Goal: Information Seeking & Learning: Get advice/opinions

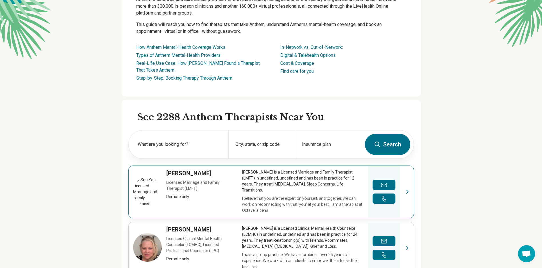
scroll to position [114, 0]
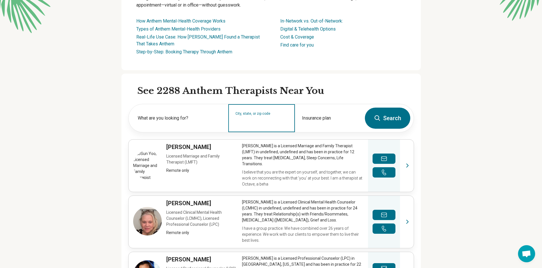
click at [252, 119] on input "City, state, or zip code" at bounding box center [261, 122] width 53 height 7
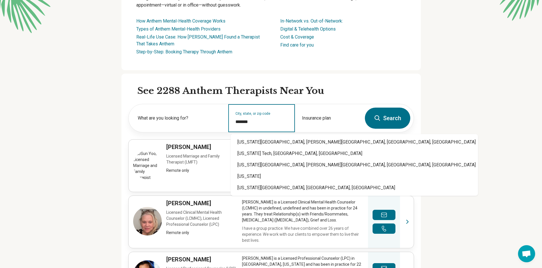
type input "*******"
click at [395, 122] on button "Search" at bounding box center [387, 118] width 45 height 21
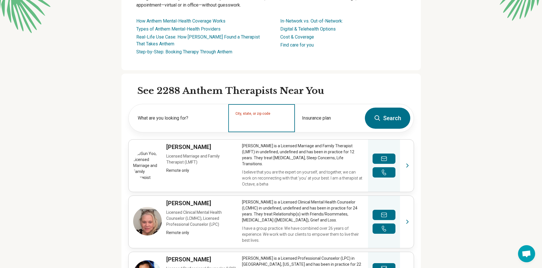
click at [254, 123] on input "City, state, or zip code" at bounding box center [261, 122] width 53 height 7
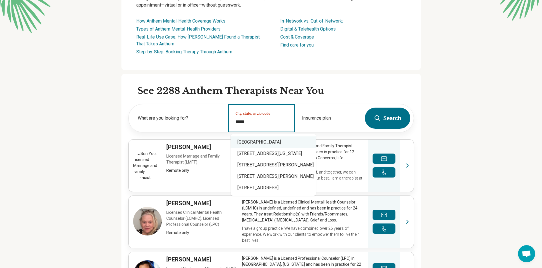
click at [262, 142] on div "[GEOGRAPHIC_DATA]" at bounding box center [272, 141] width 85 height 11
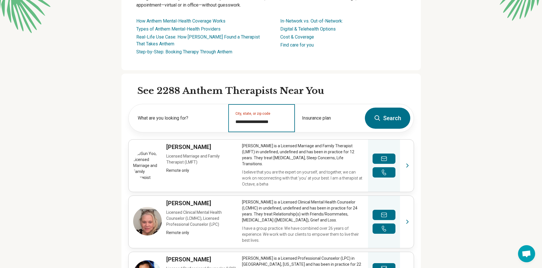
type input "**********"
click at [389, 116] on button "Search" at bounding box center [387, 118] width 45 height 21
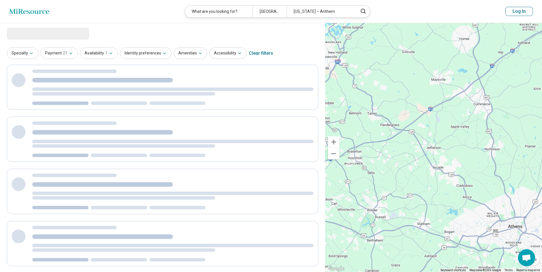
select select "***"
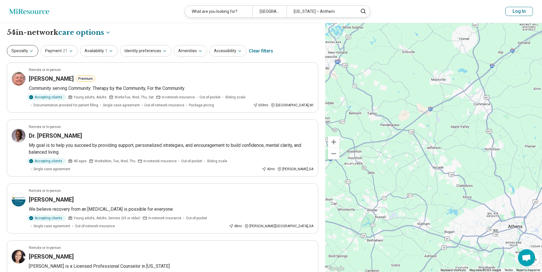
click at [29, 49] on icon "button" at bounding box center [31, 51] width 5 height 5
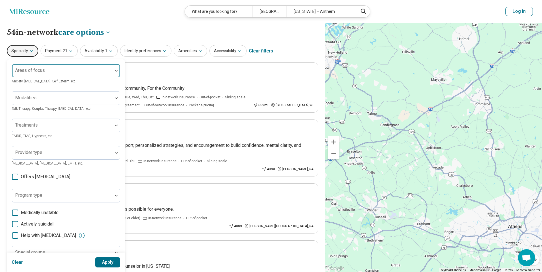
click at [31, 73] on div "Areas of focus" at bounding box center [66, 71] width 109 height 14
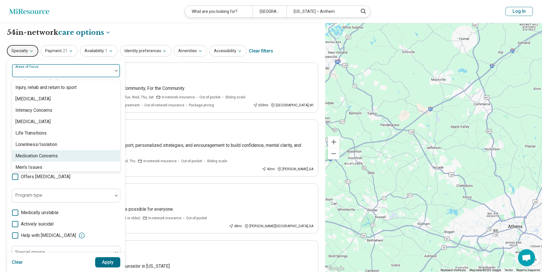
scroll to position [540, 0]
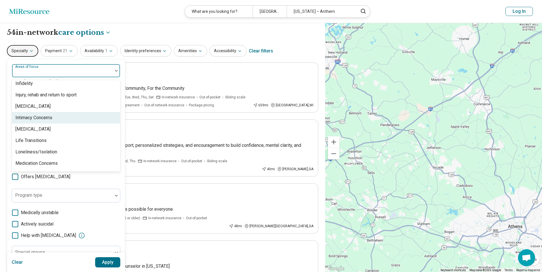
click at [43, 119] on div "Intimacy Concerns" at bounding box center [33, 118] width 37 height 7
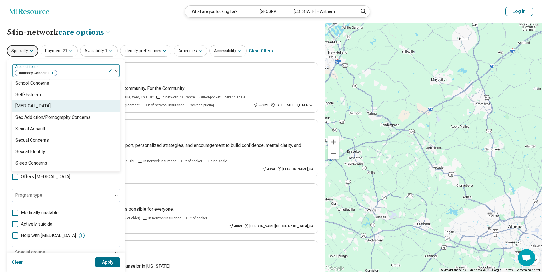
scroll to position [969, 0]
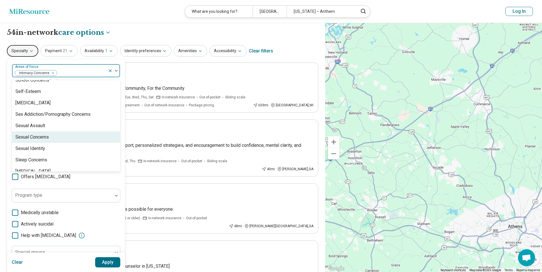
click at [35, 138] on div "Sexual Concerns" at bounding box center [31, 137] width 33 height 7
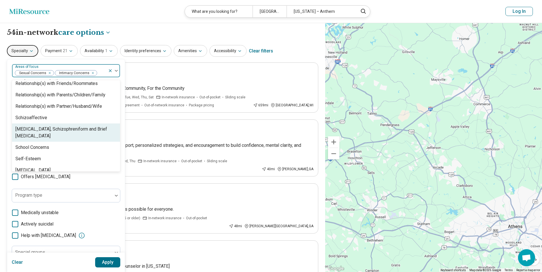
scroll to position [873, 0]
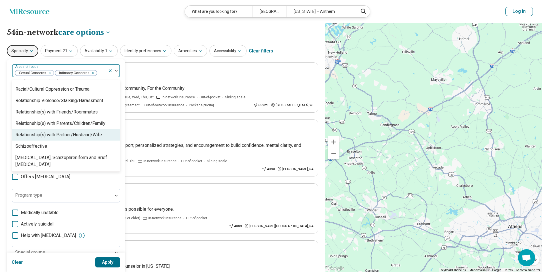
click at [38, 137] on div "Relationship(s) with Partner/Husband/Wife" at bounding box center [58, 135] width 87 height 7
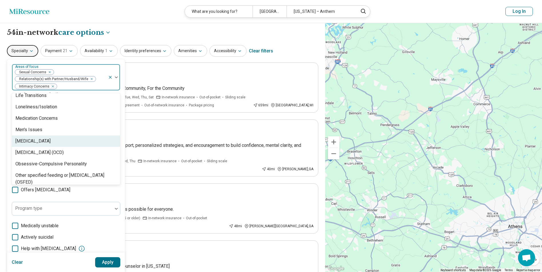
scroll to position [616, 0]
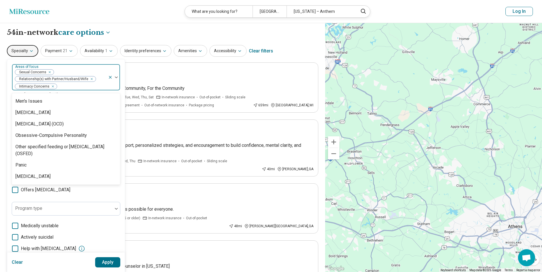
click at [148, 14] on header "Miresource logo What are you looking for? [PERSON_NAME], [GEOGRAPHIC_DATA] 3054…" at bounding box center [271, 11] width 542 height 23
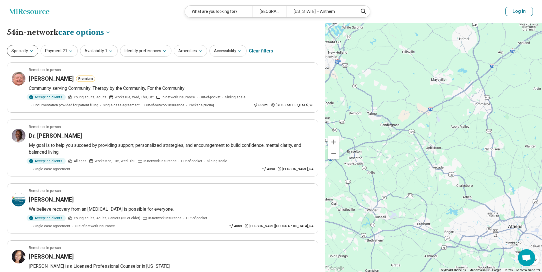
click at [27, 52] on button "Specialty" at bounding box center [22, 51] width 31 height 12
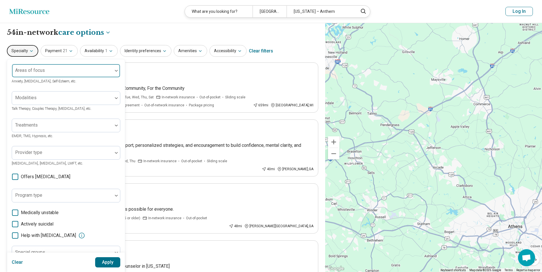
click at [34, 71] on div "Areas of focus" at bounding box center [66, 71] width 109 height 14
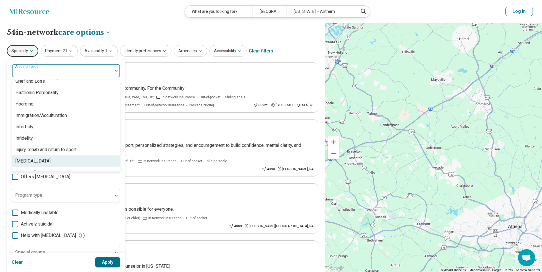
scroll to position [514, 0]
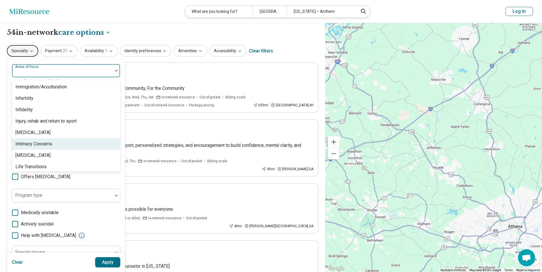
click at [47, 145] on div "Intimacy Concerns" at bounding box center [33, 144] width 37 height 7
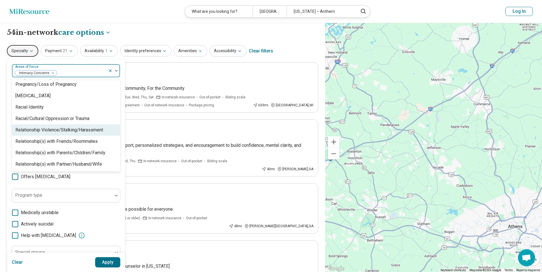
scroll to position [857, 0]
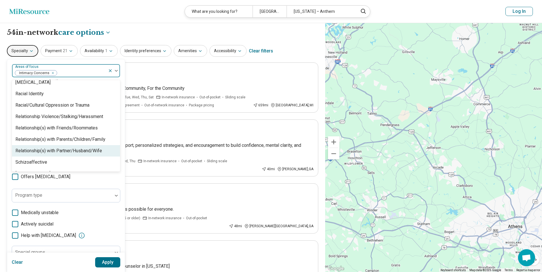
click at [52, 153] on div "Relationship(s) with Partner/Husband/Wife" at bounding box center [58, 151] width 87 height 7
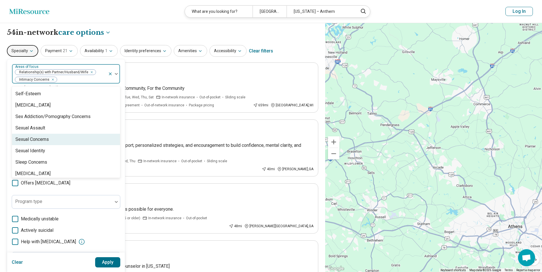
scroll to position [971, 0]
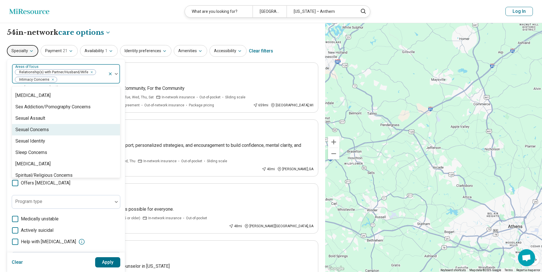
click at [29, 130] on div "Sexual Concerns" at bounding box center [31, 129] width 33 height 7
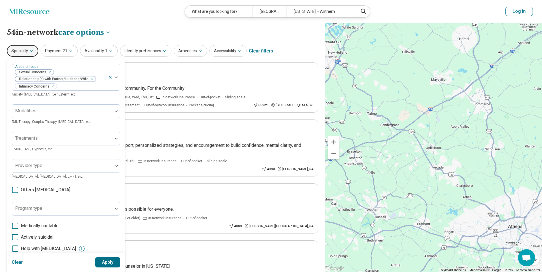
click at [57, 262] on div "Clear Apply" at bounding box center [66, 262] width 118 height 19
click at [39, 113] on div at bounding box center [62, 114] width 96 height 8
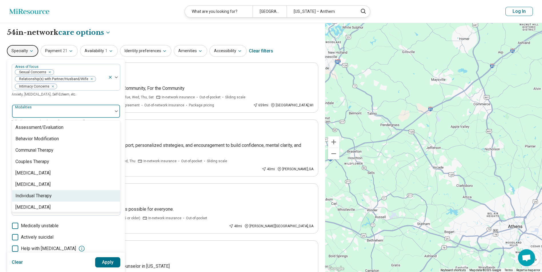
click at [32, 194] on div "Individual Therapy" at bounding box center [33, 196] width 36 height 7
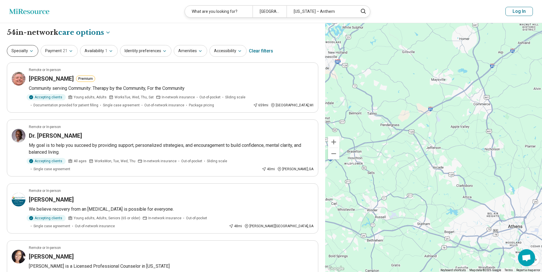
click at [28, 52] on button "Specialty" at bounding box center [22, 51] width 31 height 12
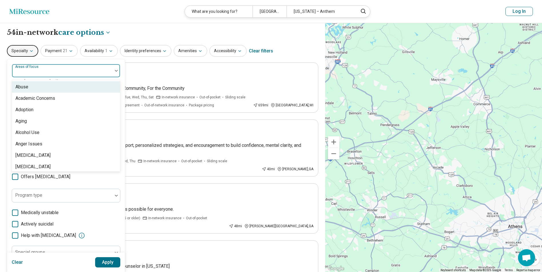
click at [43, 76] on div at bounding box center [62, 73] width 96 height 8
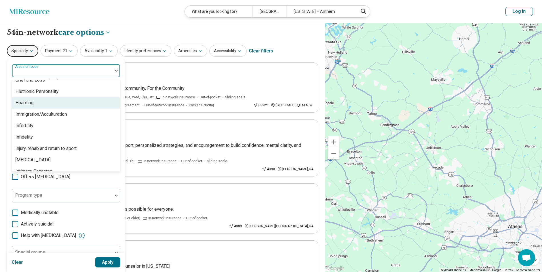
scroll to position [514, 0]
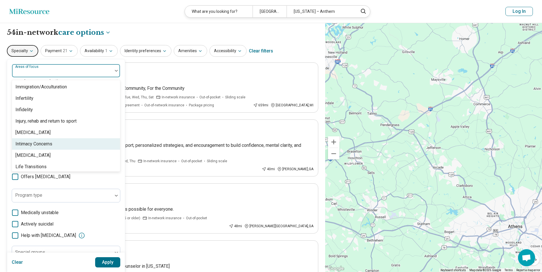
click at [46, 144] on div "Intimacy Concerns" at bounding box center [33, 144] width 37 height 7
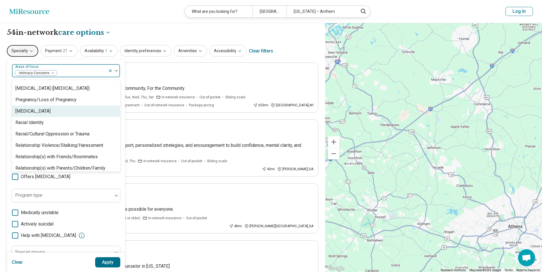
scroll to position [885, 0]
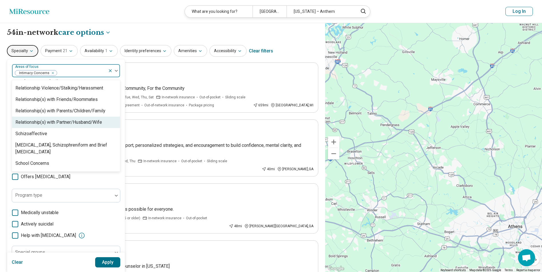
click at [51, 122] on div "Relationship(s) with Partner/Husband/Wife" at bounding box center [58, 122] width 87 height 7
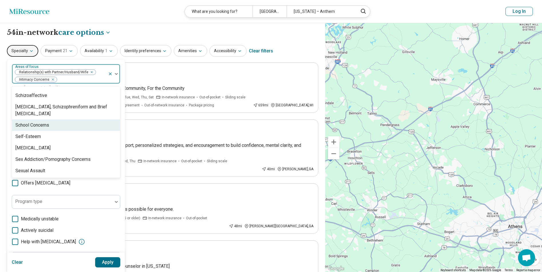
scroll to position [942, 0]
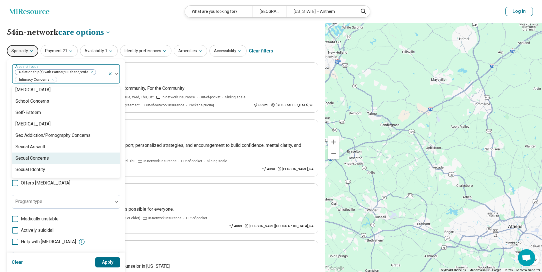
click at [39, 162] on div "Sexual Concerns" at bounding box center [31, 158] width 33 height 7
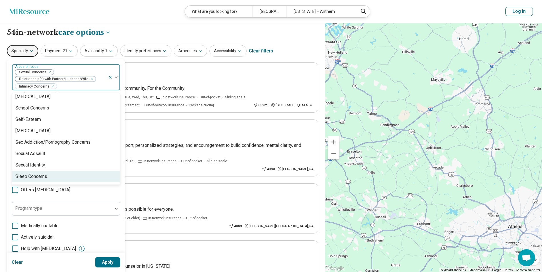
click at [110, 264] on button "Apply" at bounding box center [107, 263] width 25 height 10
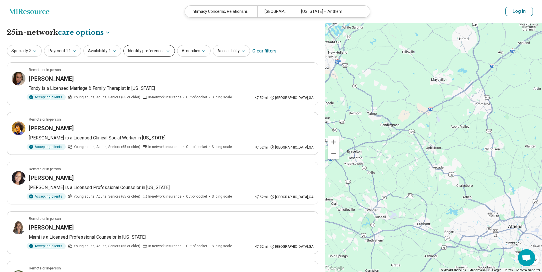
click at [166, 49] on icon "button" at bounding box center [168, 51] width 5 height 5
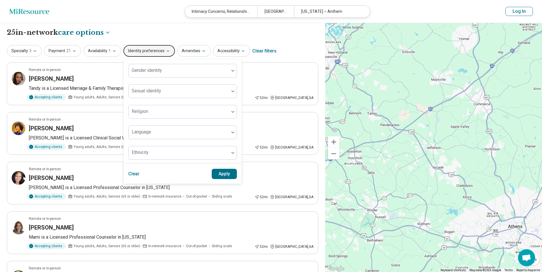
click at [166, 49] on icon "button" at bounding box center [168, 51] width 5 height 5
click at [102, 56] on button "Availability 1" at bounding box center [102, 51] width 38 height 12
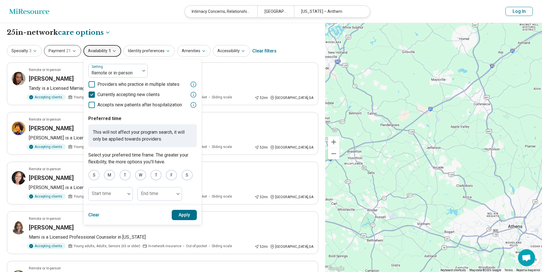
click at [65, 55] on button "Payment 21" at bounding box center [62, 51] width 37 height 12
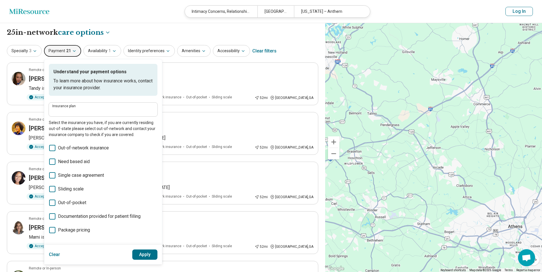
type input "**********"
click at [176, 21] on header "Miresource logo Intimacy Concerns, Relationship(s) with Partner/Husband/Wife, S…" at bounding box center [271, 11] width 542 height 23
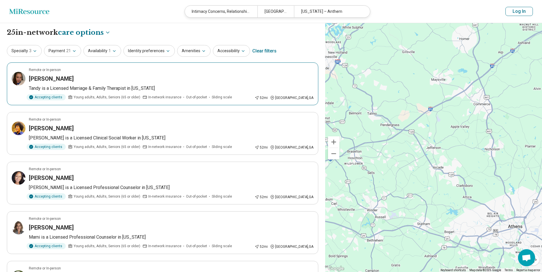
click at [55, 80] on h3 "[PERSON_NAME]" at bounding box center [51, 79] width 45 height 8
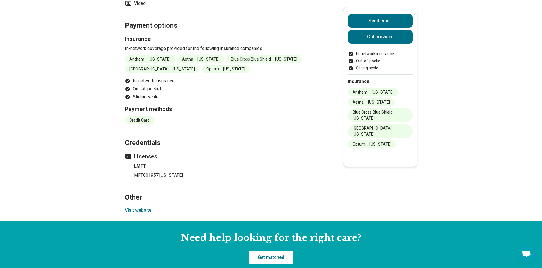
scroll to position [228, 0]
